Goal: Use online tool/utility: Utilize a website feature to perform a specific function

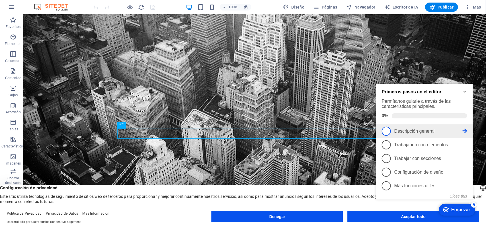
click at [387, 131] on span "1" at bounding box center [385, 130] width 9 height 9
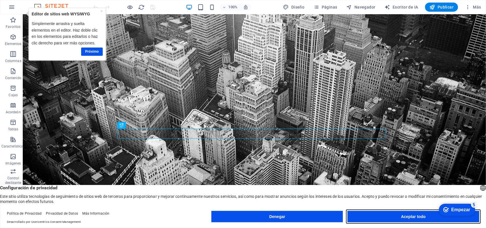
click at [393, 216] on button "Aceptar todo" at bounding box center [412, 216] width 131 height 11
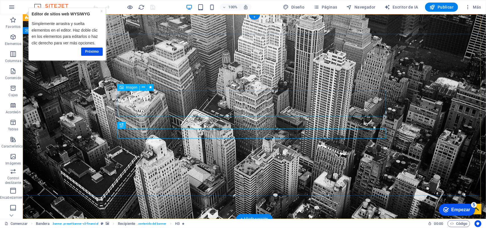
drag, startPoint x: 37, startPoint y: 156, endPoint x: 84, endPoint y: 145, distance: 48.4
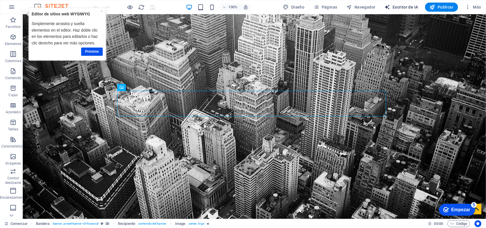
click at [410, 7] on font "Escritor de IA" at bounding box center [405, 7] width 26 height 5
select select "English"
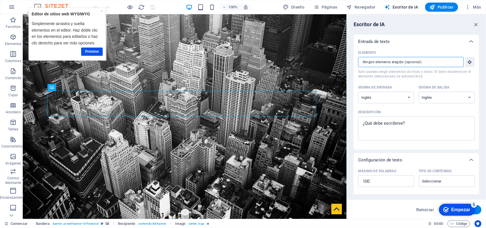
click at [444, 63] on input "Elemento ​ Solo puedes elegir elementos de título y texto. El texto existente e…" at bounding box center [409, 62] width 102 height 10
click at [459, 209] on font "Empezar" at bounding box center [460, 209] width 19 height 5
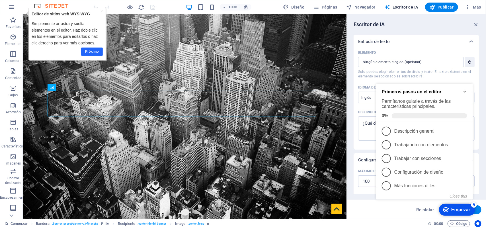
click at [92, 49] on font "Próximo" at bounding box center [92, 51] width 14 height 4
